Goal: Information Seeking & Learning: Learn about a topic

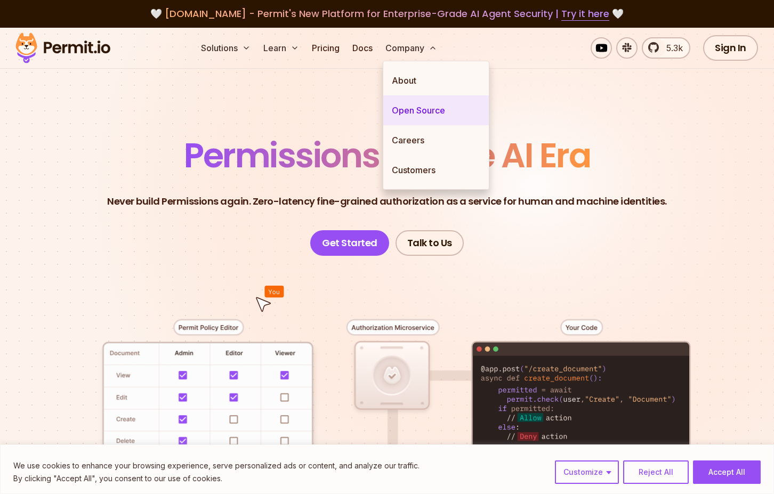
click at [429, 109] on link "Open Source" at bounding box center [436, 110] width 106 height 30
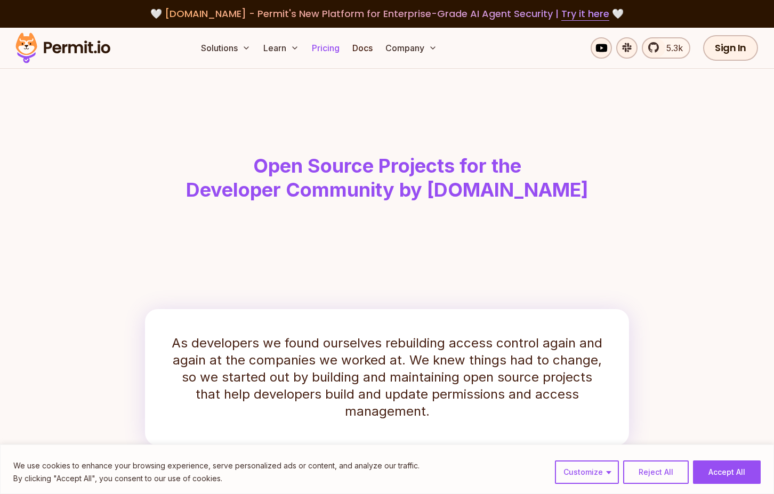
click at [337, 50] on link "Pricing" at bounding box center [326, 47] width 36 height 21
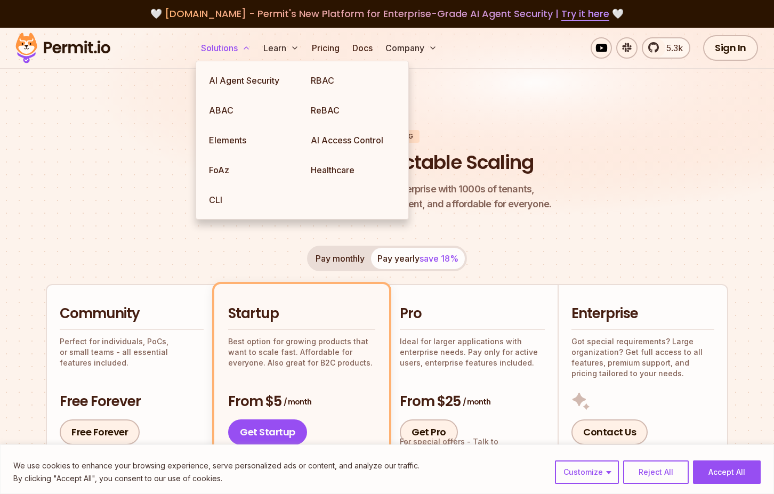
click at [218, 49] on button "Solutions" at bounding box center [226, 47] width 58 height 21
click at [321, 90] on link "RBAC" at bounding box center [353, 81] width 102 height 30
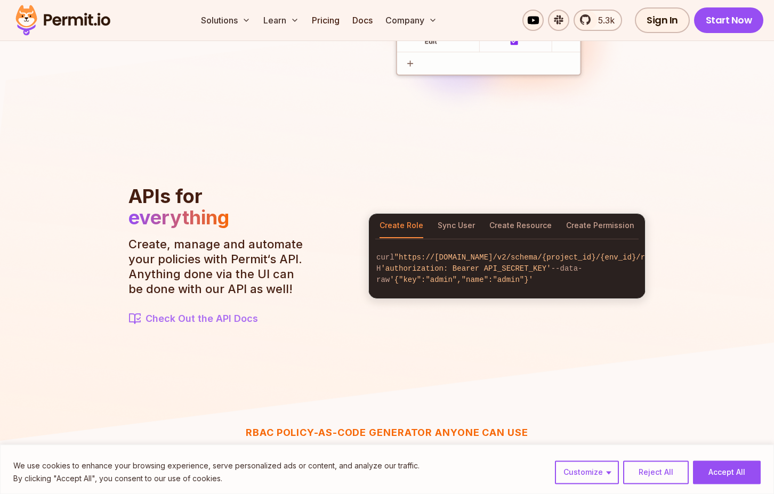
scroll to position [1087, 0]
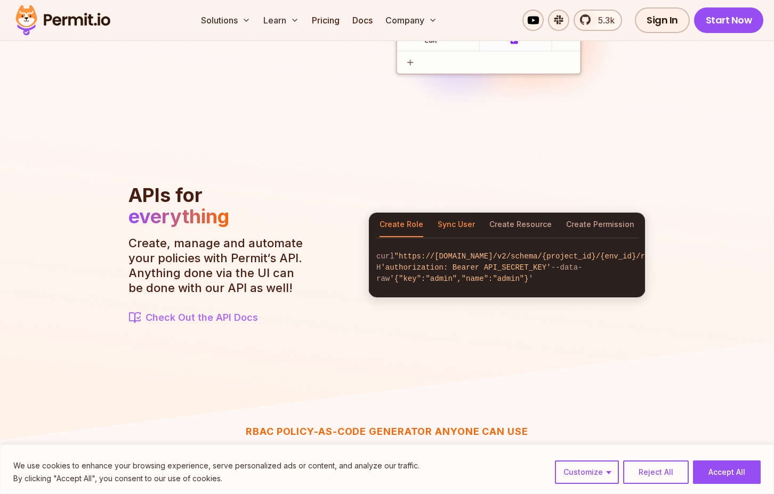
click at [454, 225] on button "Sync User" at bounding box center [456, 225] width 37 height 25
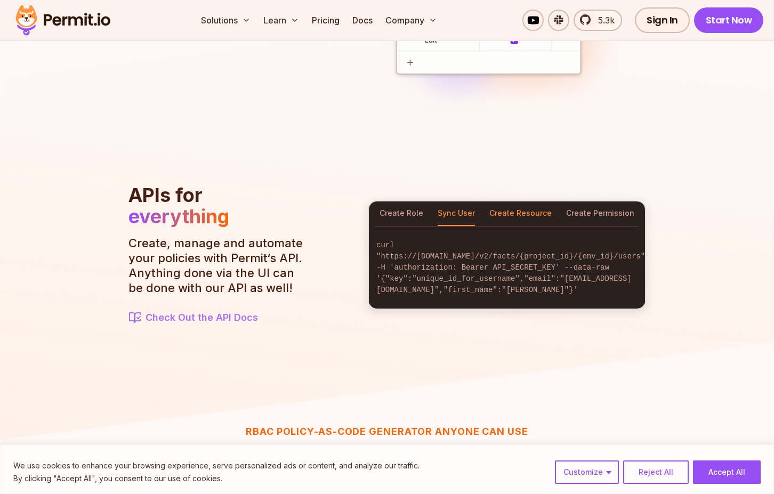
click at [506, 223] on button "Create Resource" at bounding box center [520, 213] width 62 height 25
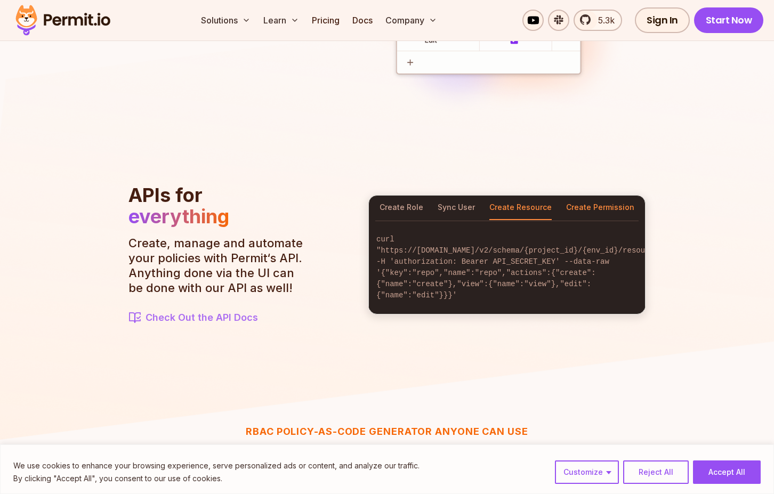
click at [599, 216] on button "Create Permission" at bounding box center [600, 208] width 68 height 25
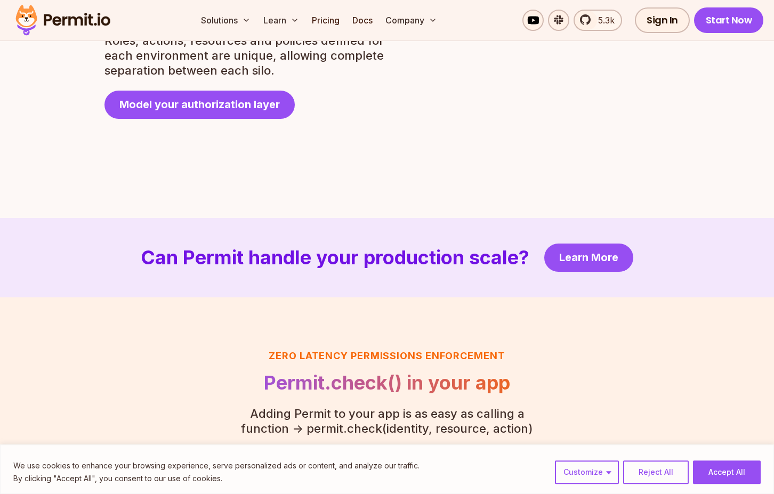
scroll to position [2120, 0]
